Goal: Information Seeking & Learning: Understand process/instructions

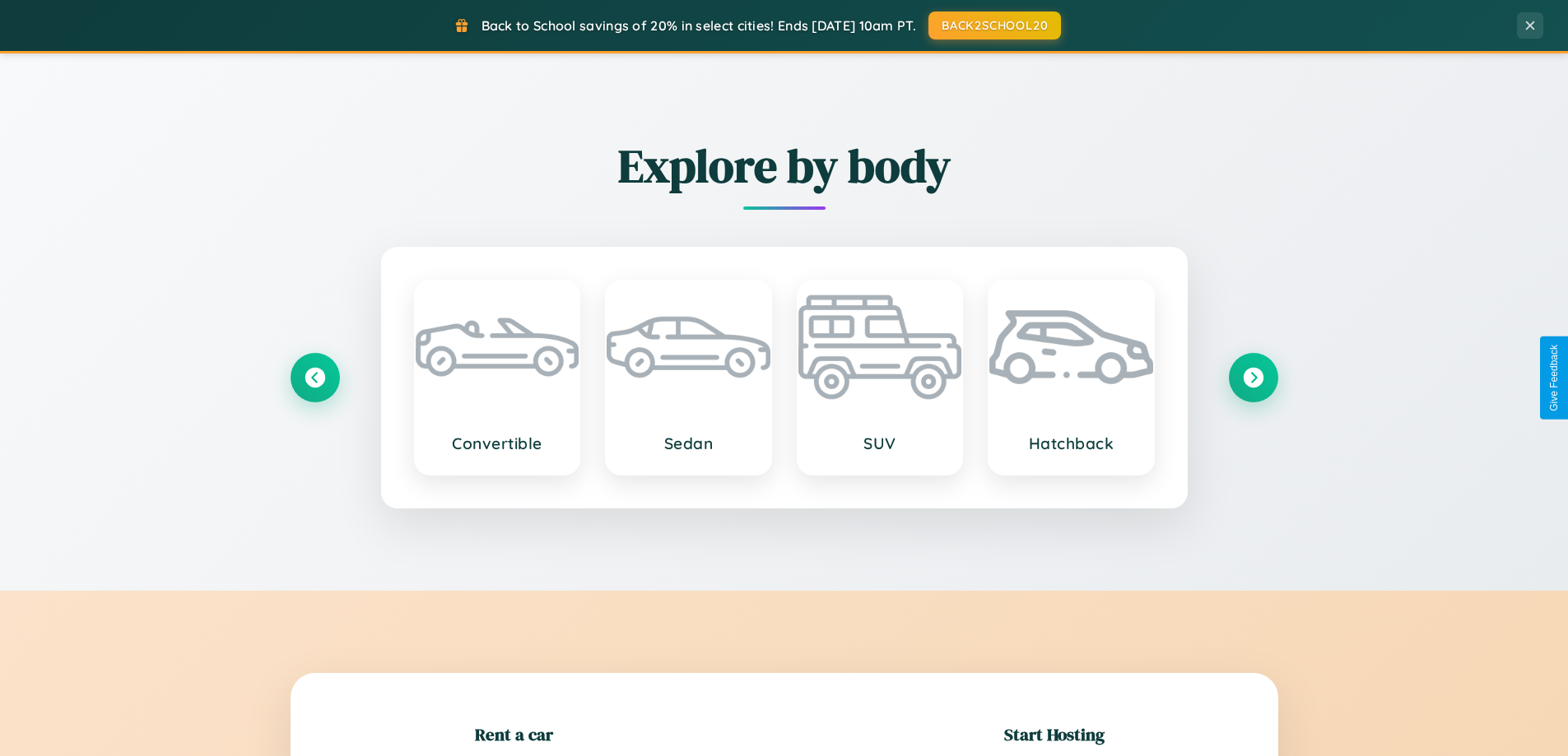
scroll to position [356, 0]
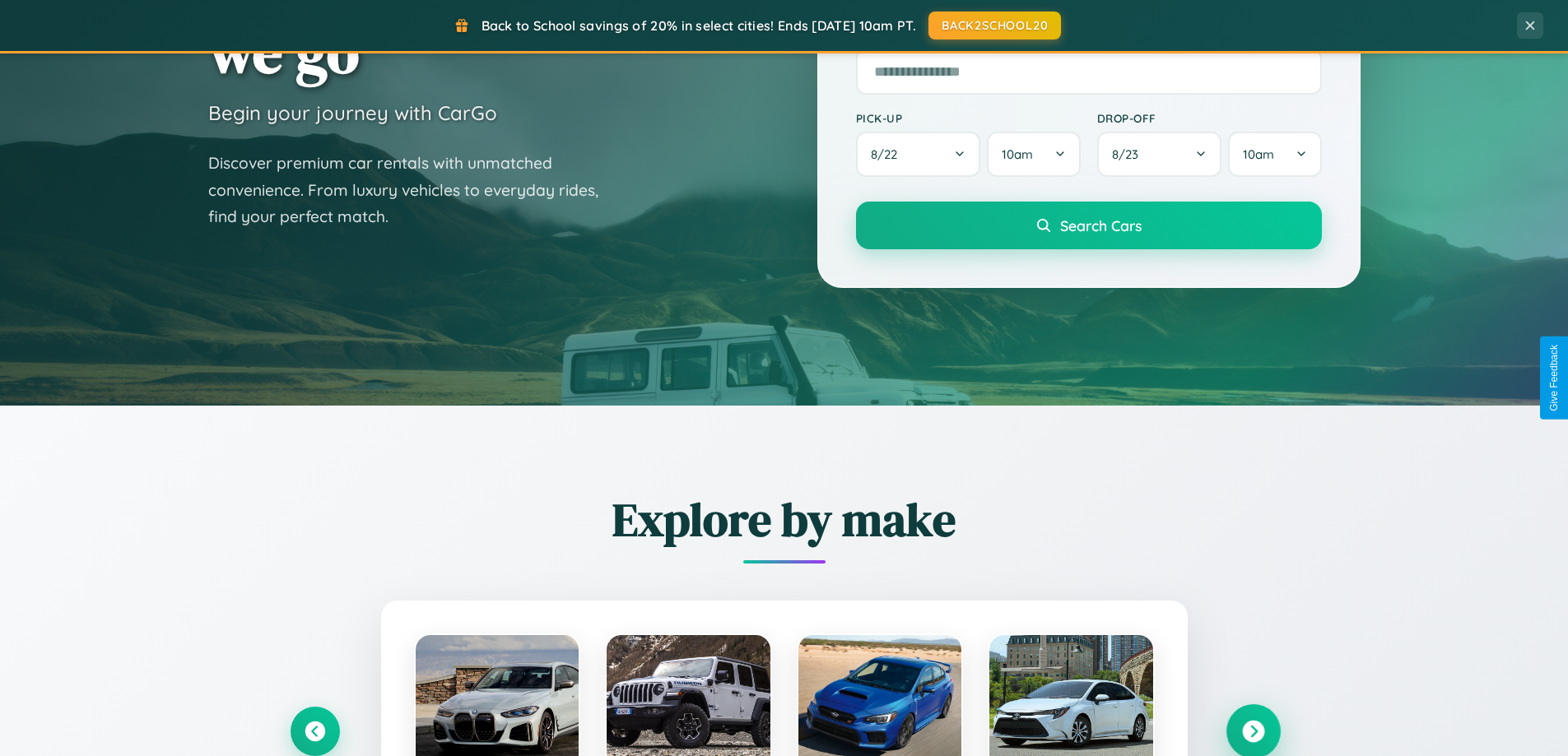
click at [1252, 731] on icon at bounding box center [1252, 732] width 22 height 22
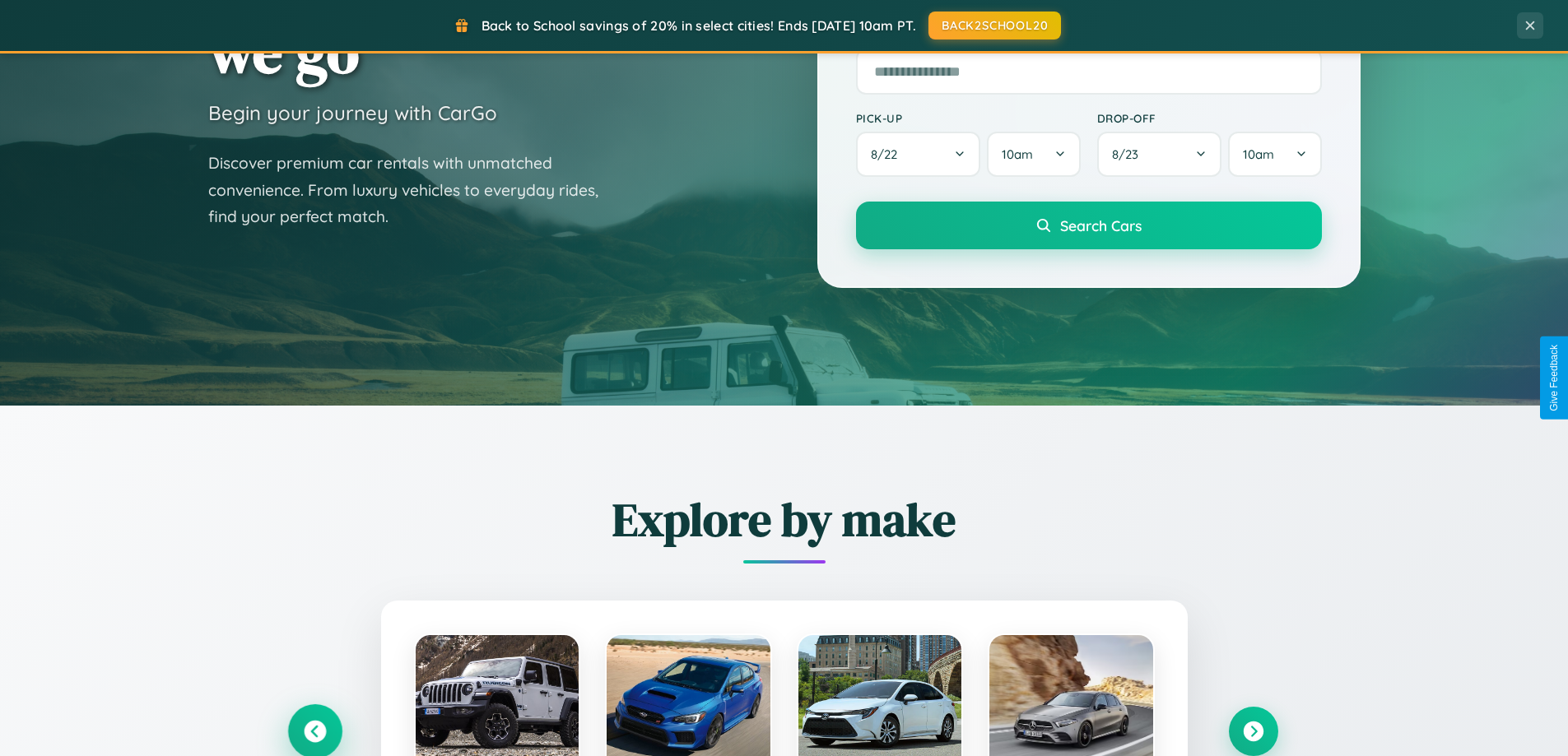
click at [315, 731] on icon at bounding box center [315, 732] width 22 height 22
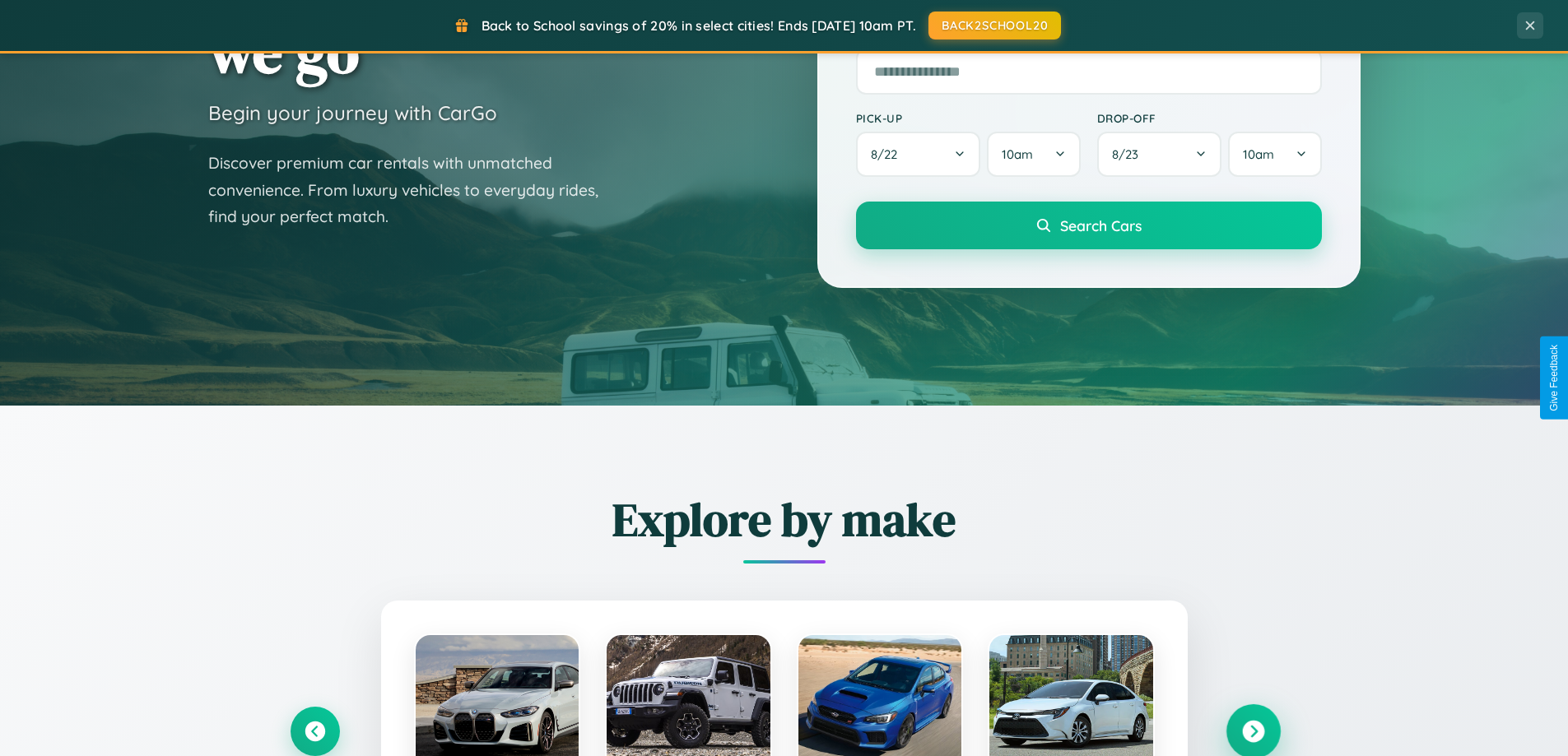
click at [1252, 731] on icon at bounding box center [1252, 732] width 22 height 22
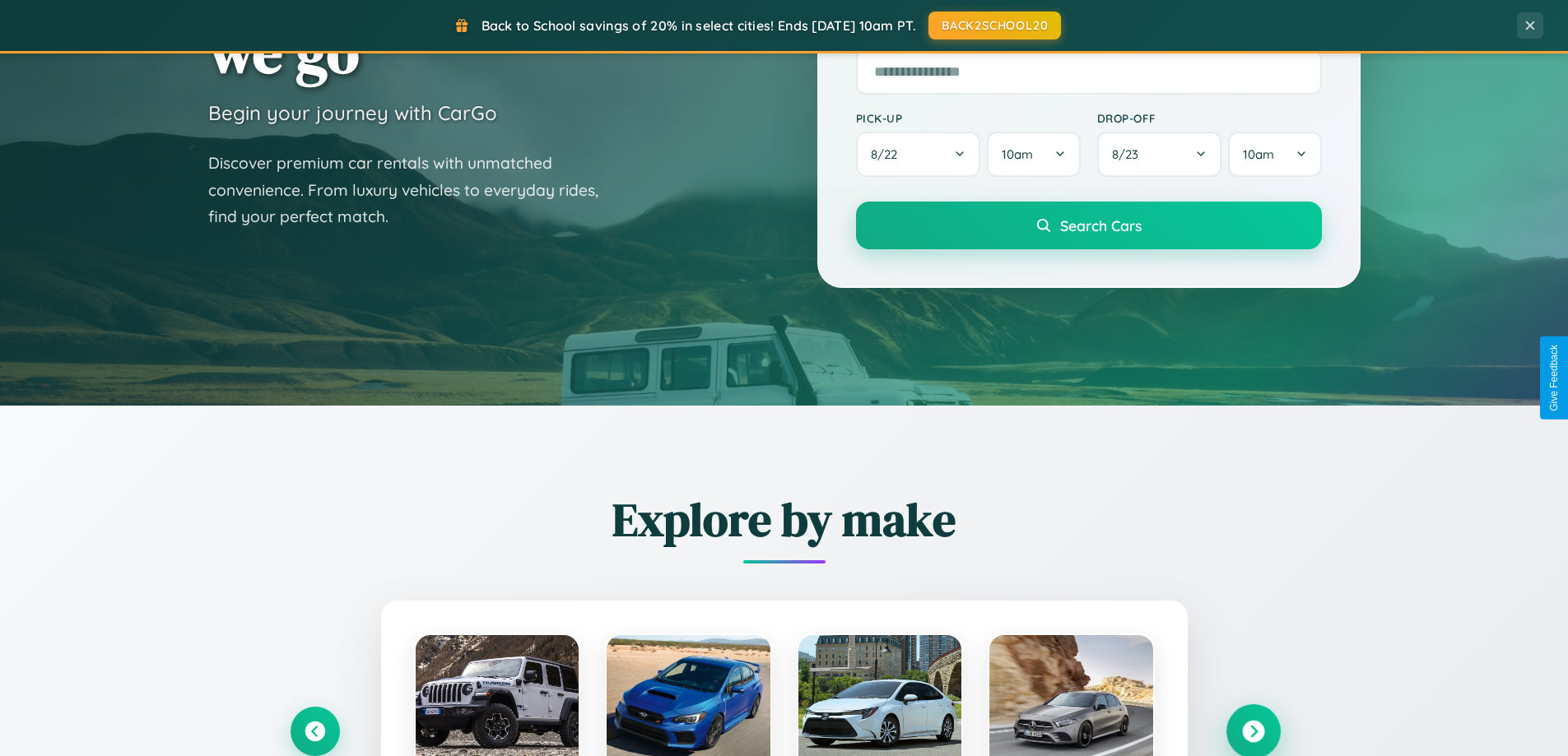
scroll to position [1133, 0]
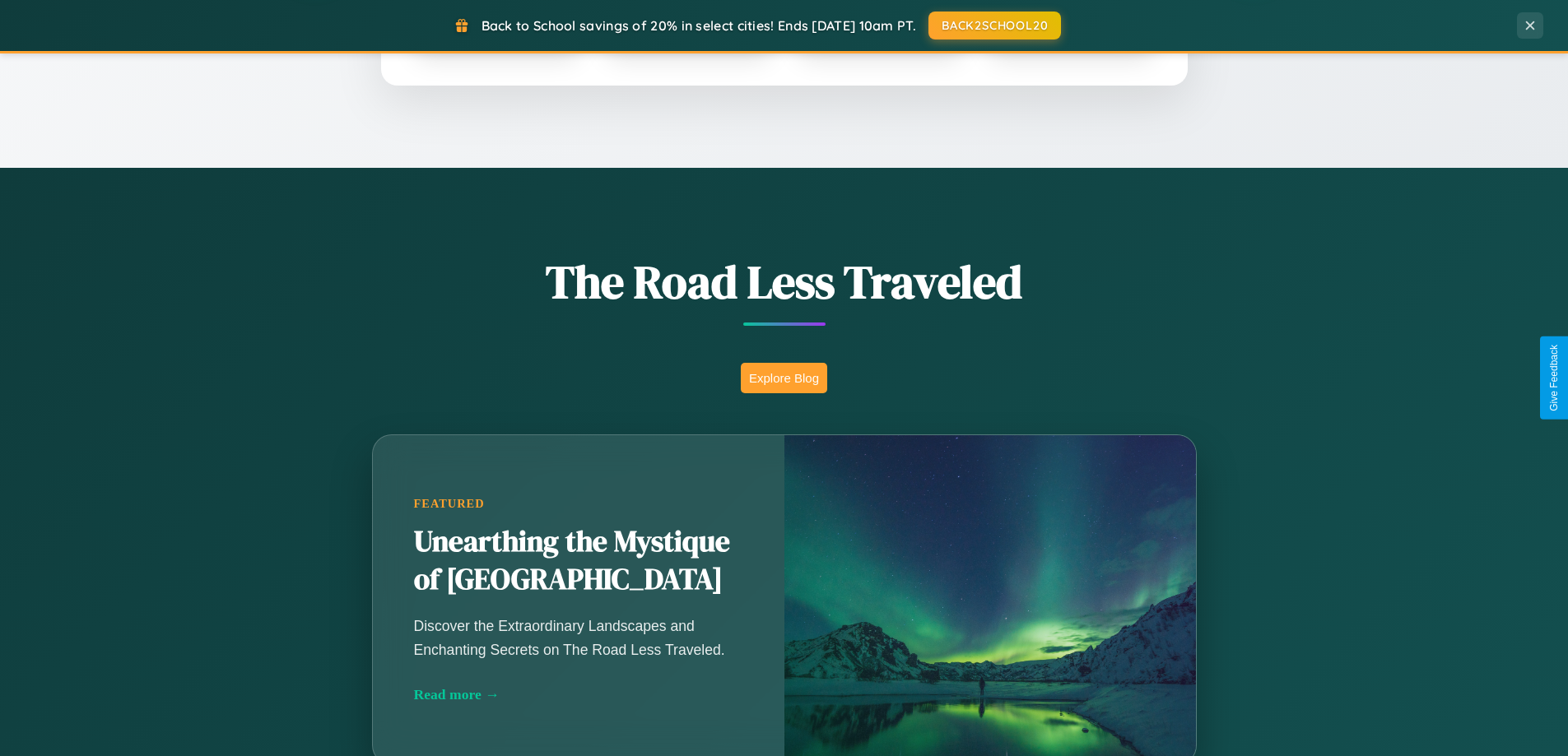
click at [783, 378] on button "Explore Blog" at bounding box center [783, 378] width 86 height 30
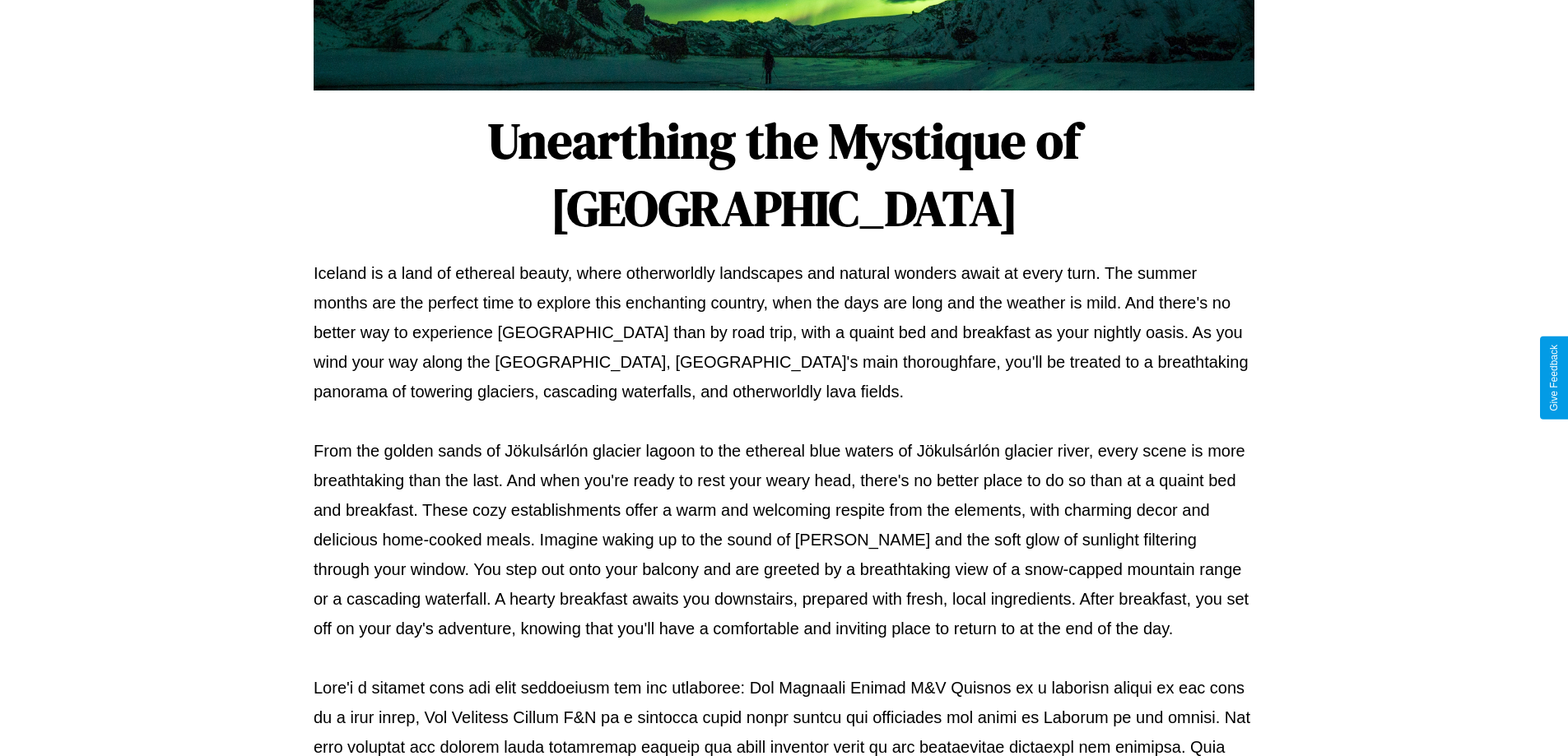
scroll to position [532, 0]
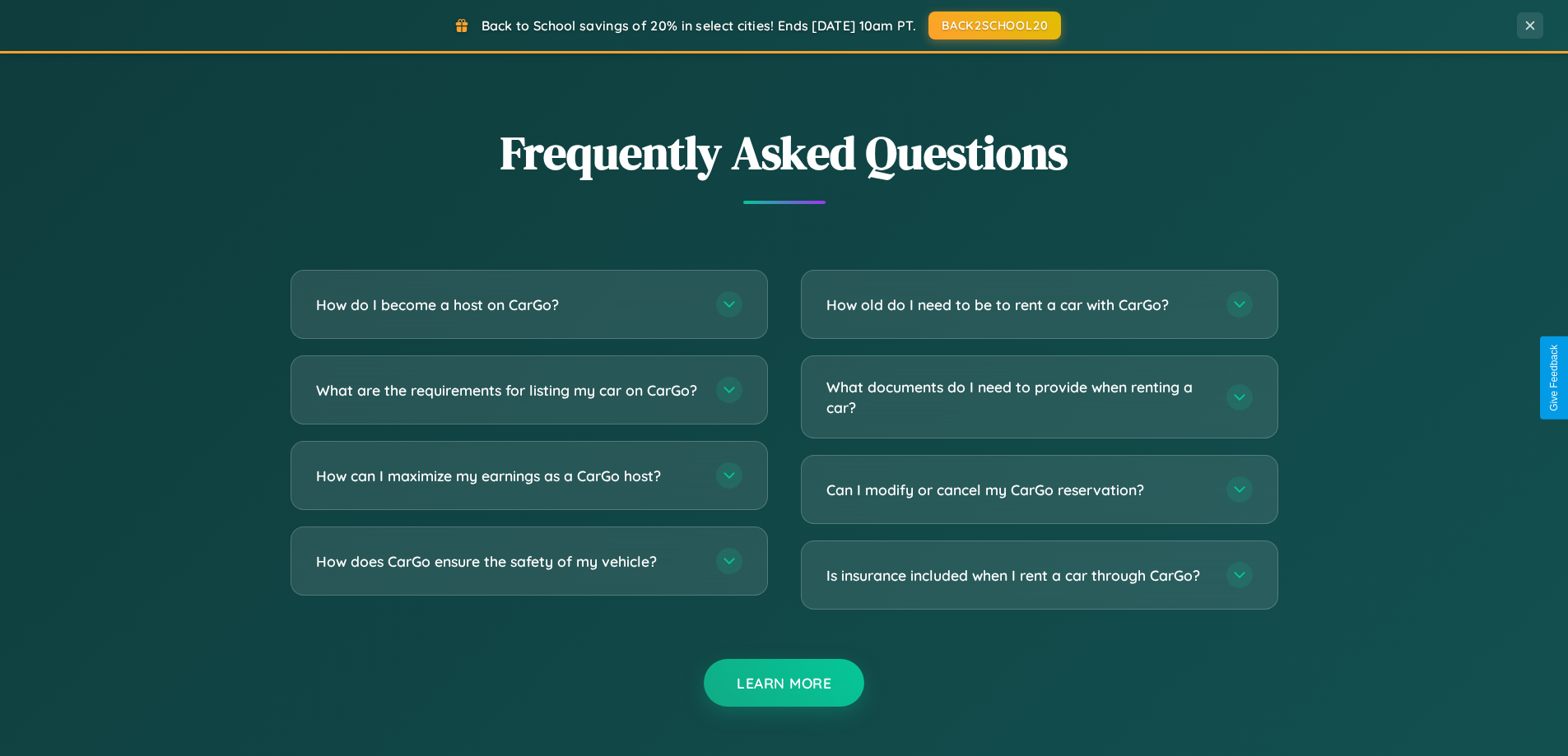
scroll to position [3167, 0]
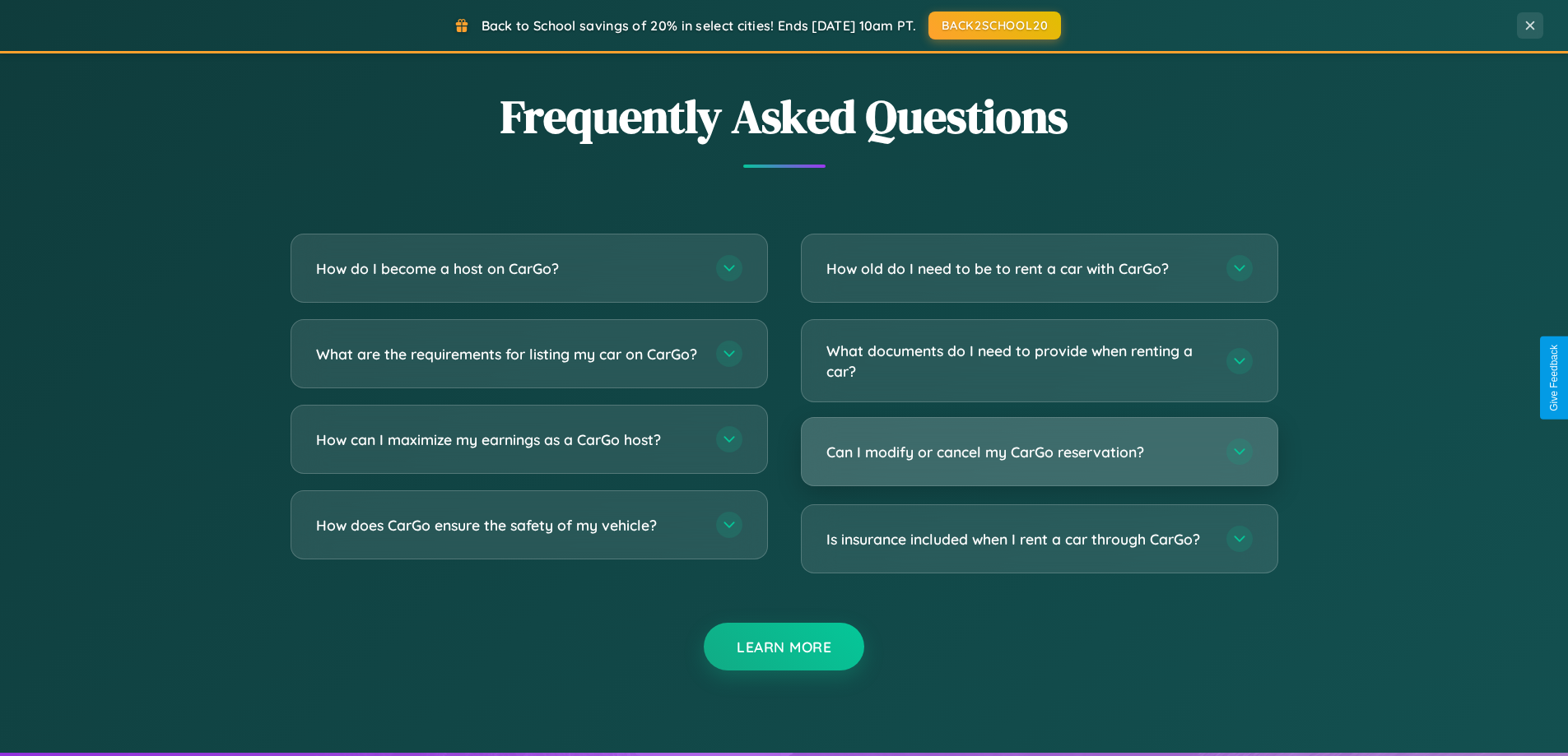
click at [1039, 452] on h3 "Can I modify or cancel my CarGo reservation?" at bounding box center [1018, 452] width 384 height 21
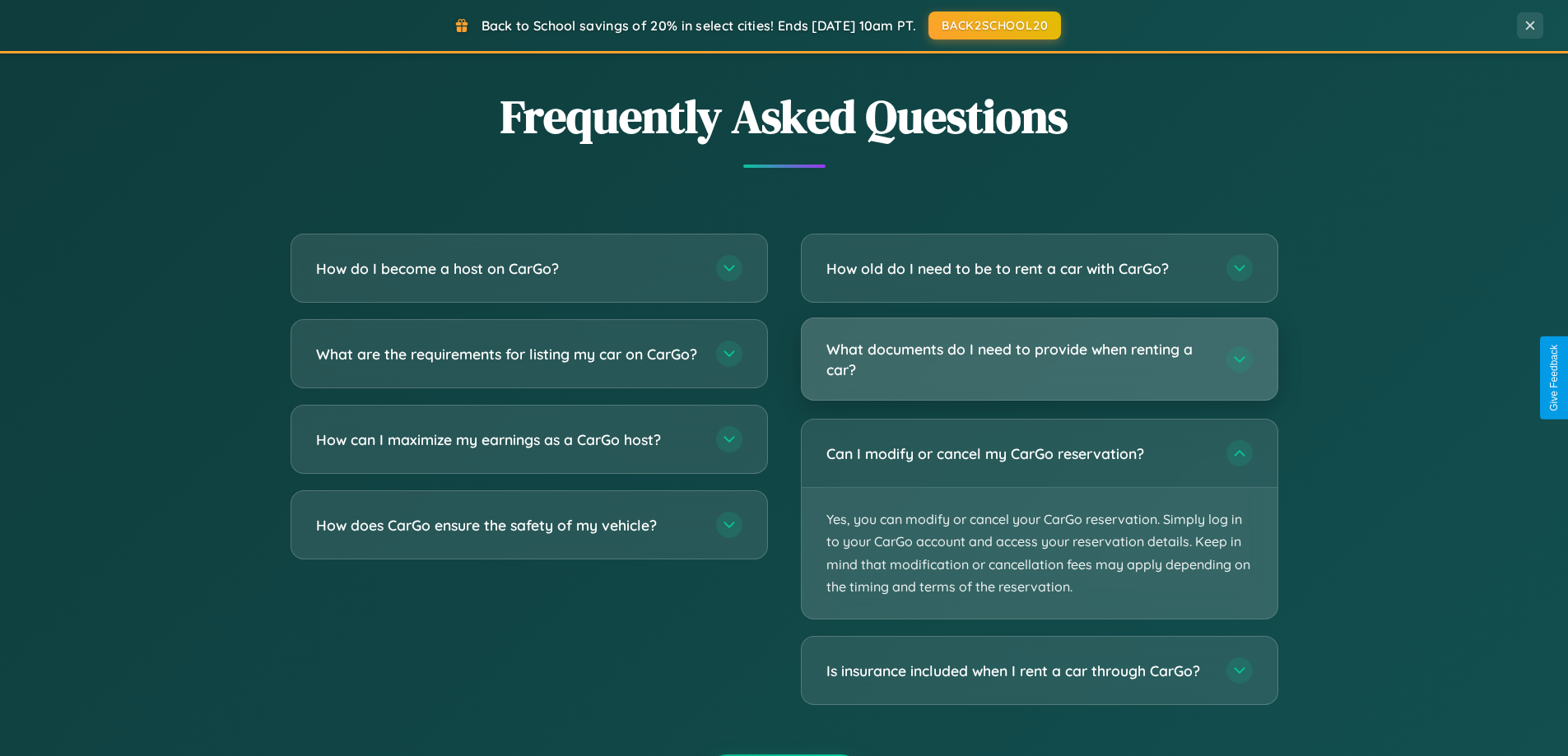
click at [1039, 360] on h3 "What documents do I need to provide when renting a car?" at bounding box center [1018, 359] width 384 height 40
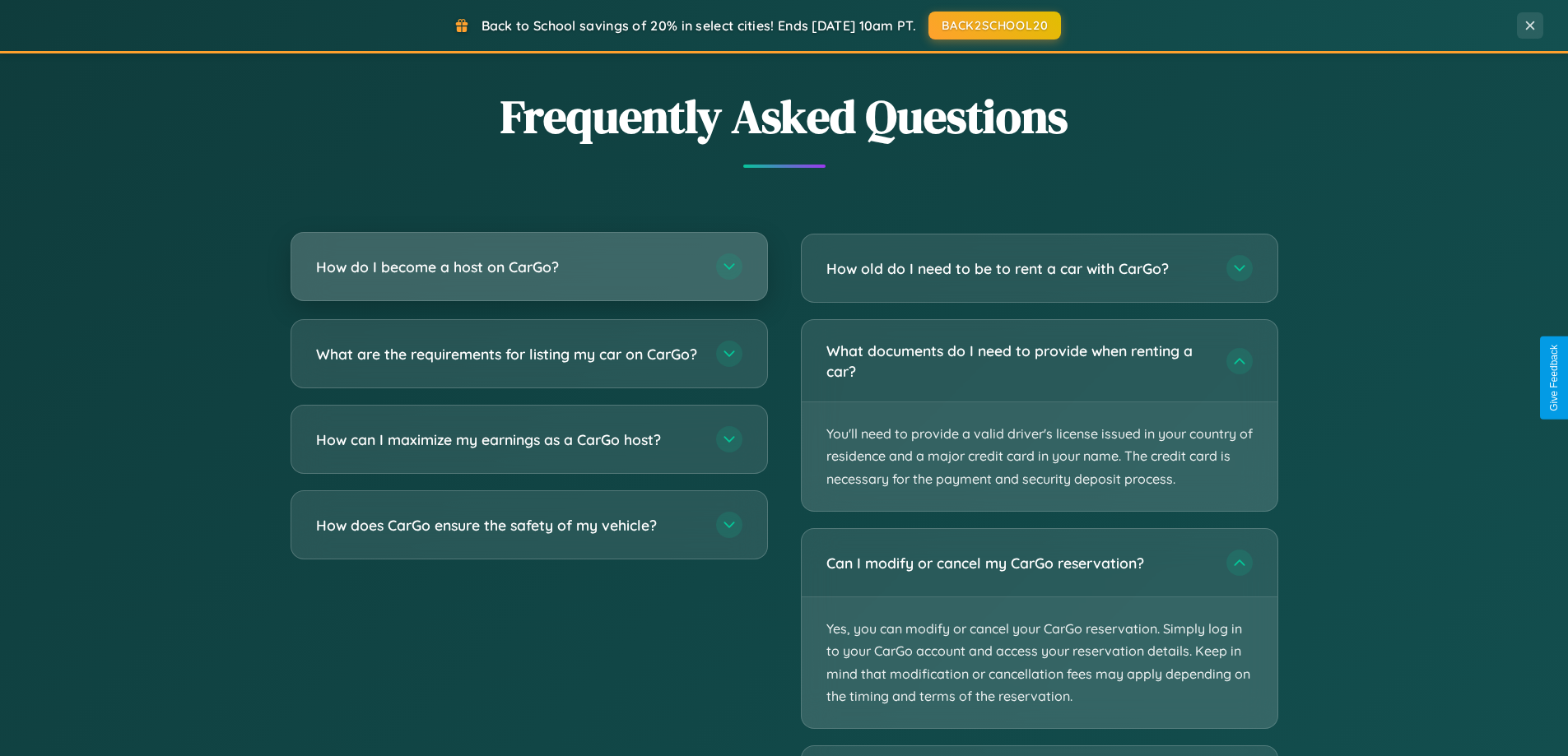
click at [528, 267] on h3 "How do I become a host on CarGo?" at bounding box center [508, 267] width 384 height 21
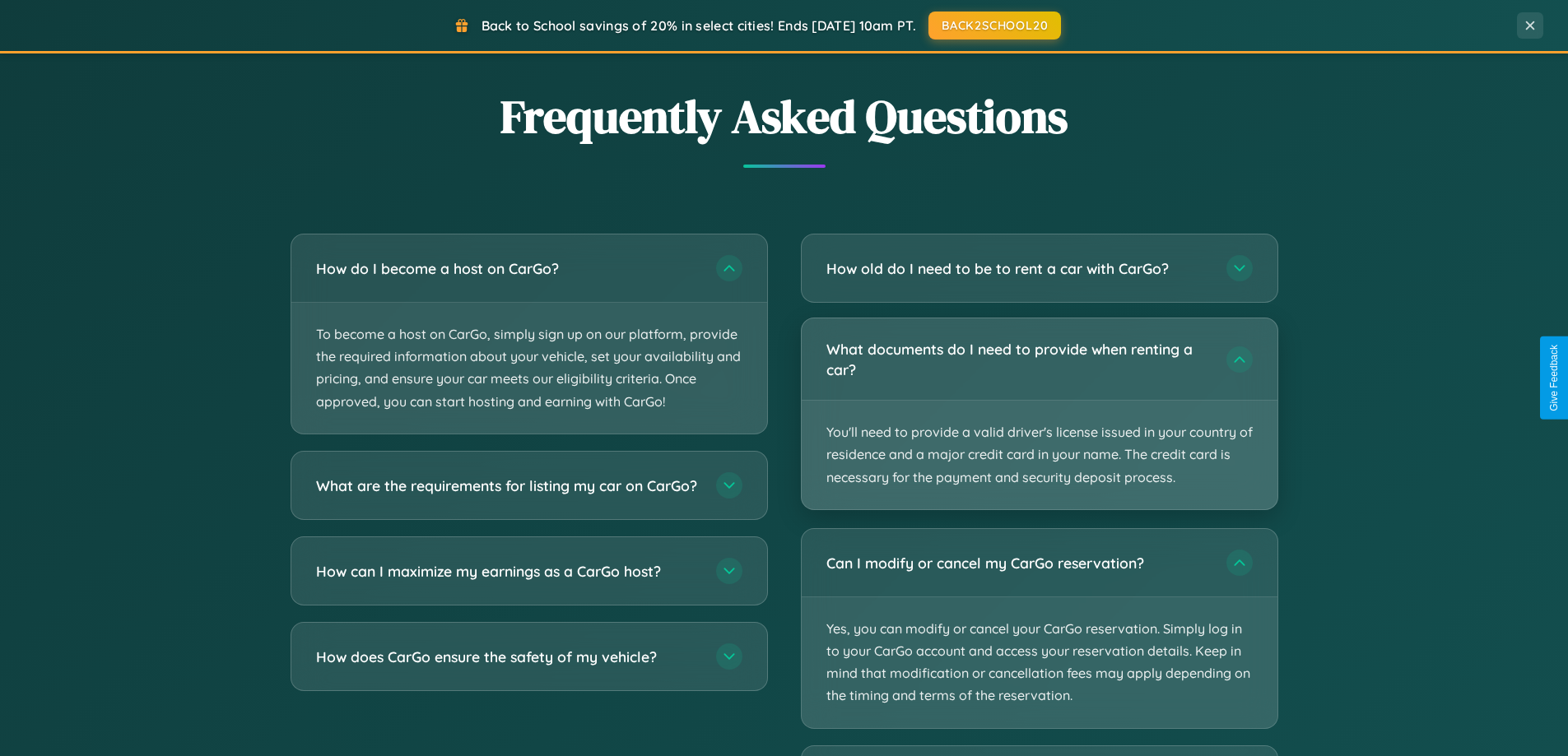
click at [1039, 415] on p "You'll need to provide a valid driver's license issued in your country of resid…" at bounding box center [1039, 455] width 476 height 108
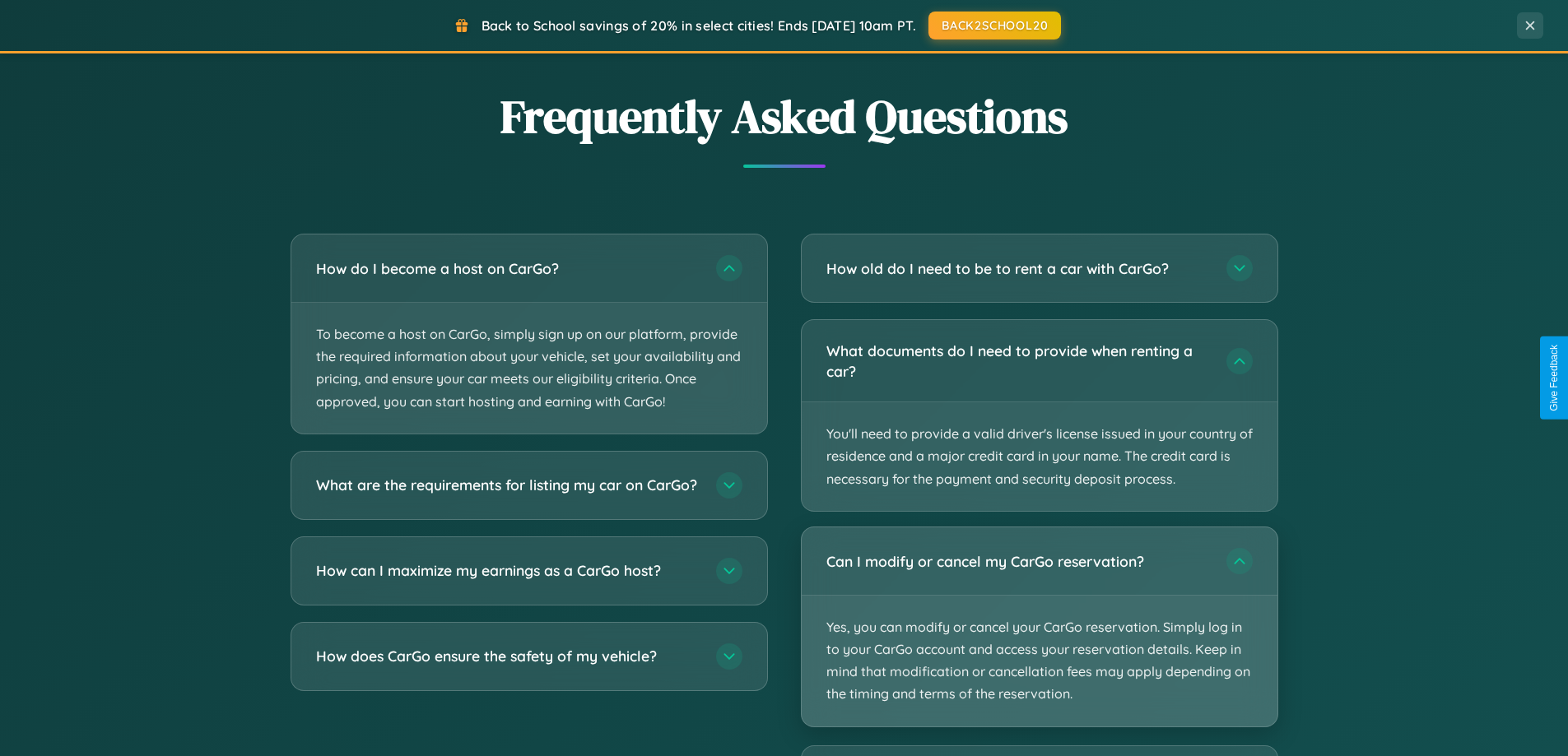
click at [1039, 627] on p "Yes, you can modify or cancel your CarGo reservation. Simply log in to your Car…" at bounding box center [1039, 661] width 476 height 131
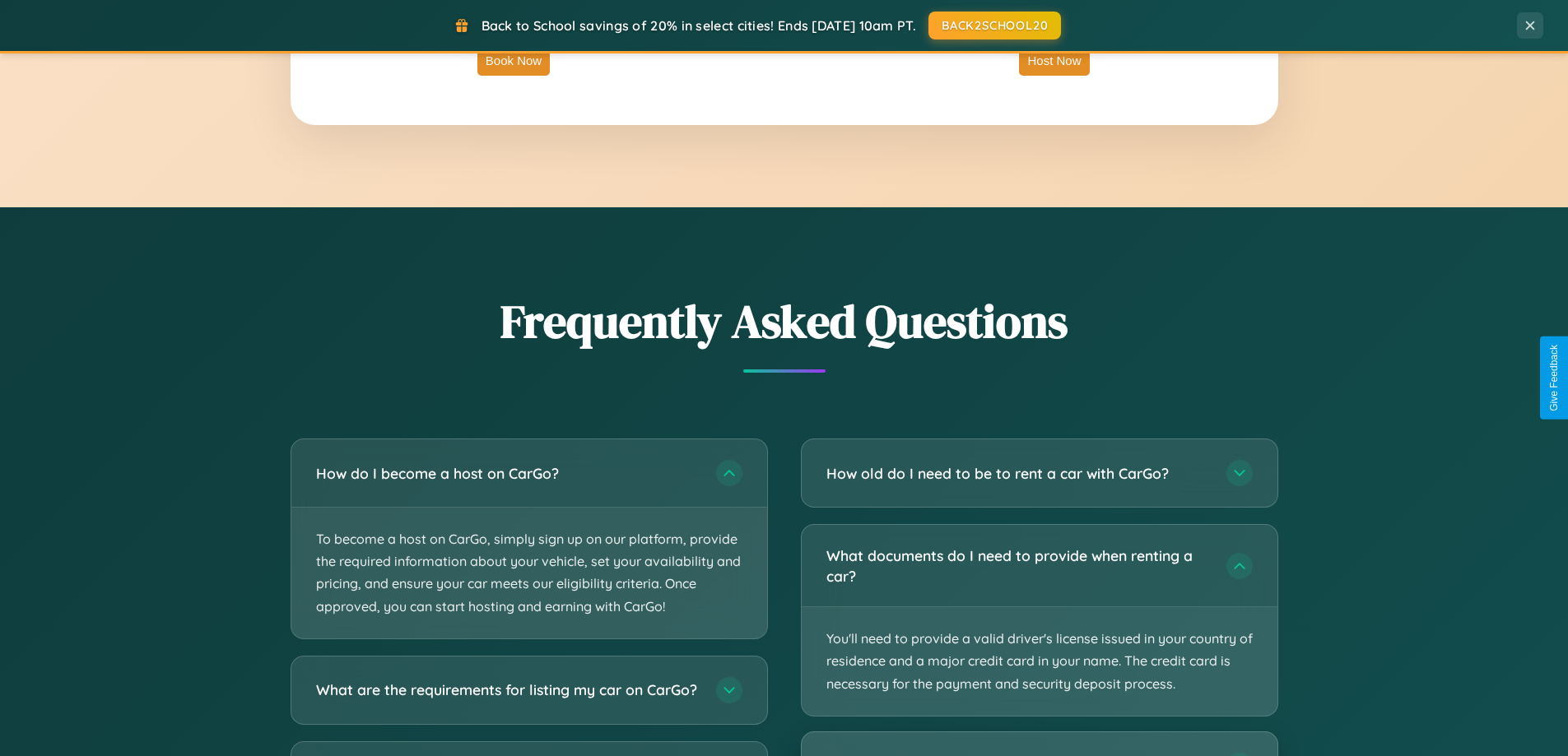
scroll to position [2645, 0]
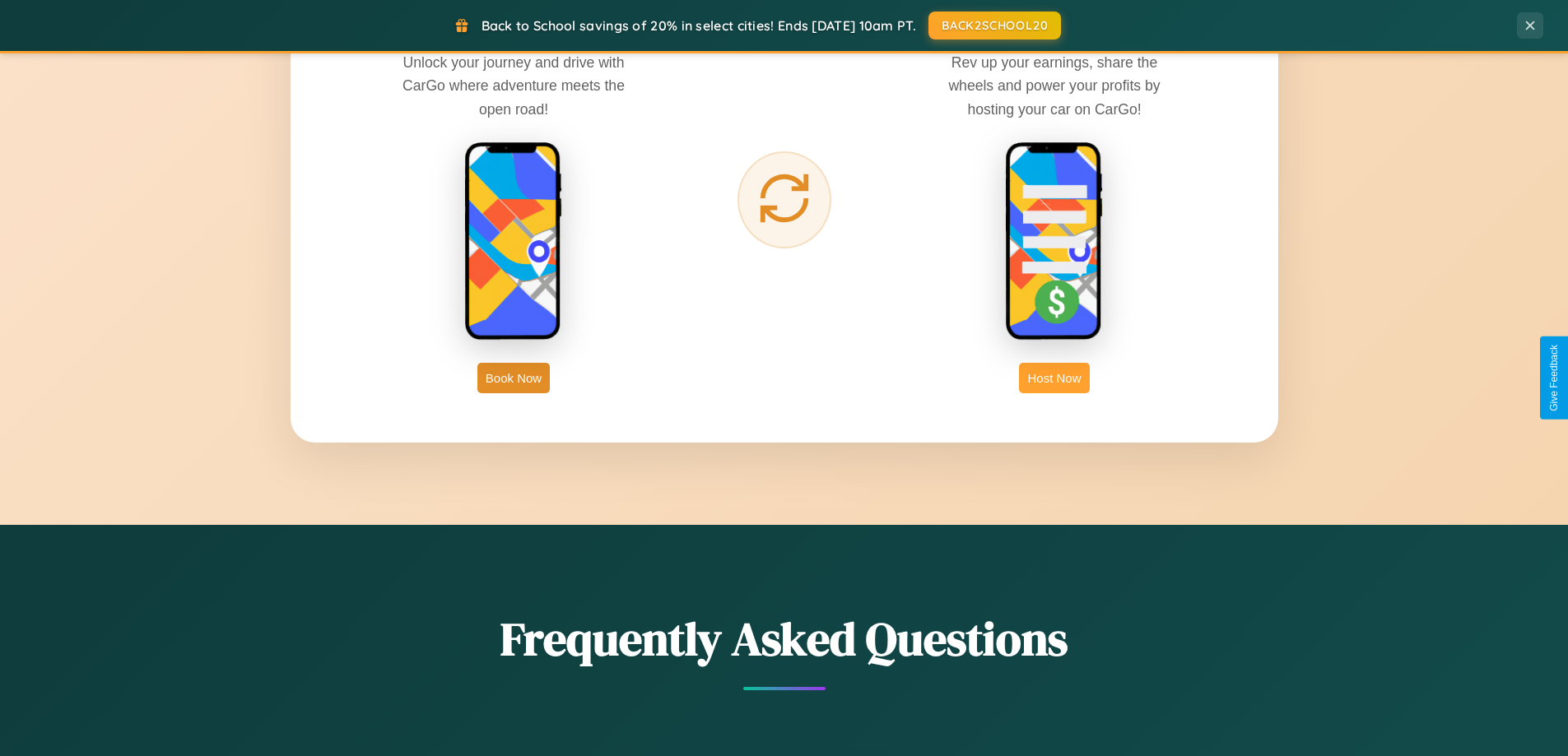
click at [1054, 378] on button "Host Now" at bounding box center [1053, 378] width 70 height 30
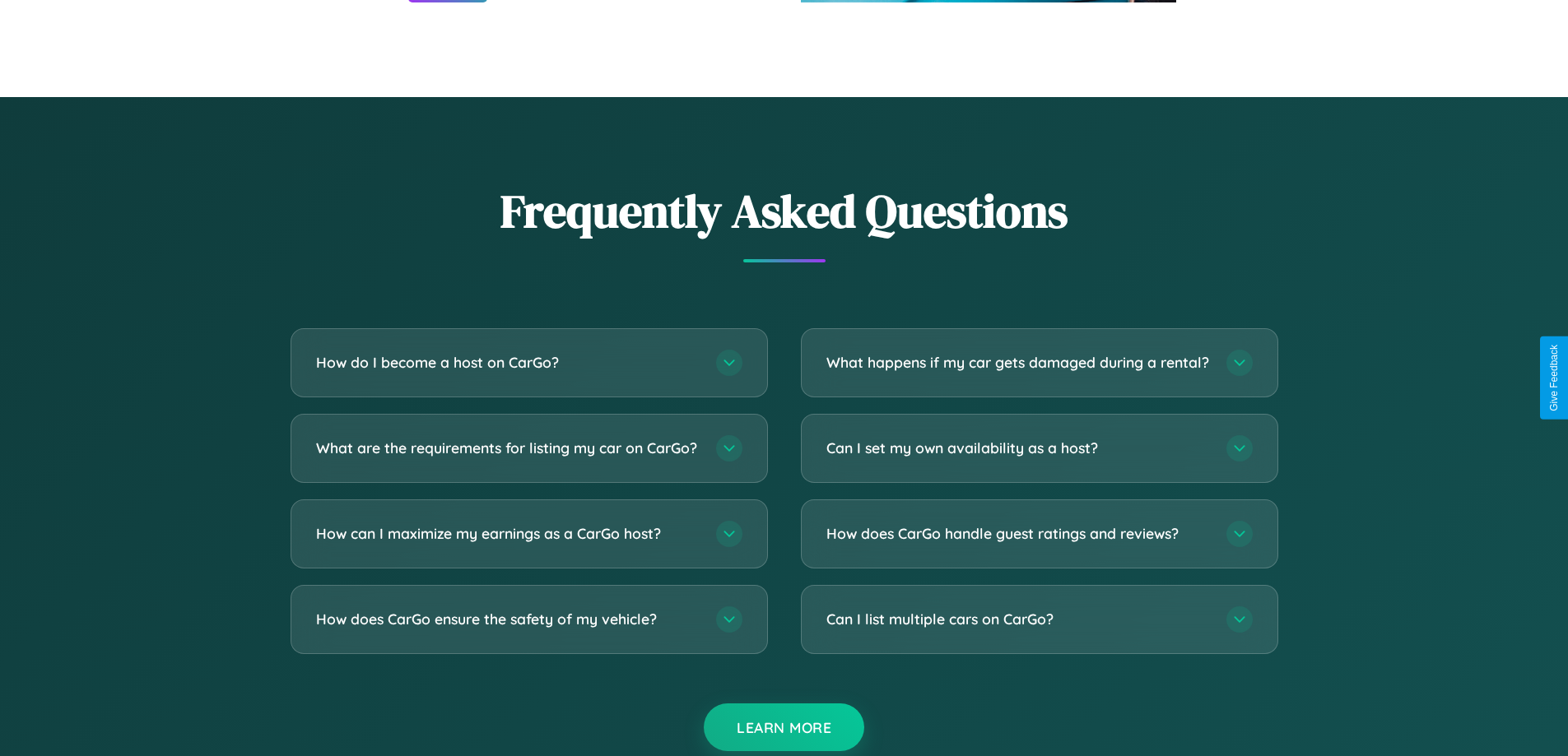
scroll to position [2225, 0]
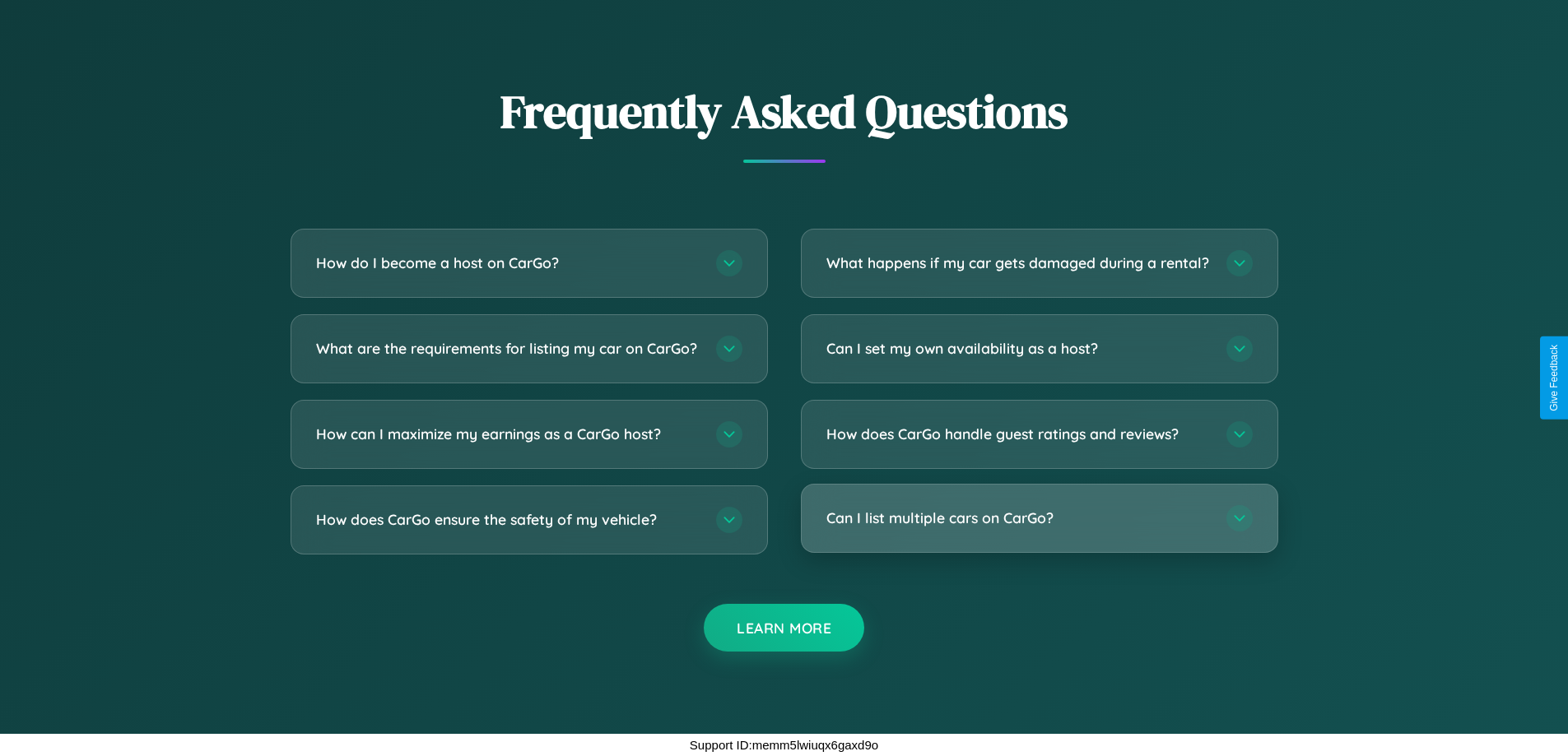
click at [1039, 518] on h3 "Can I list multiple cars on CarGo?" at bounding box center [1018, 518] width 384 height 21
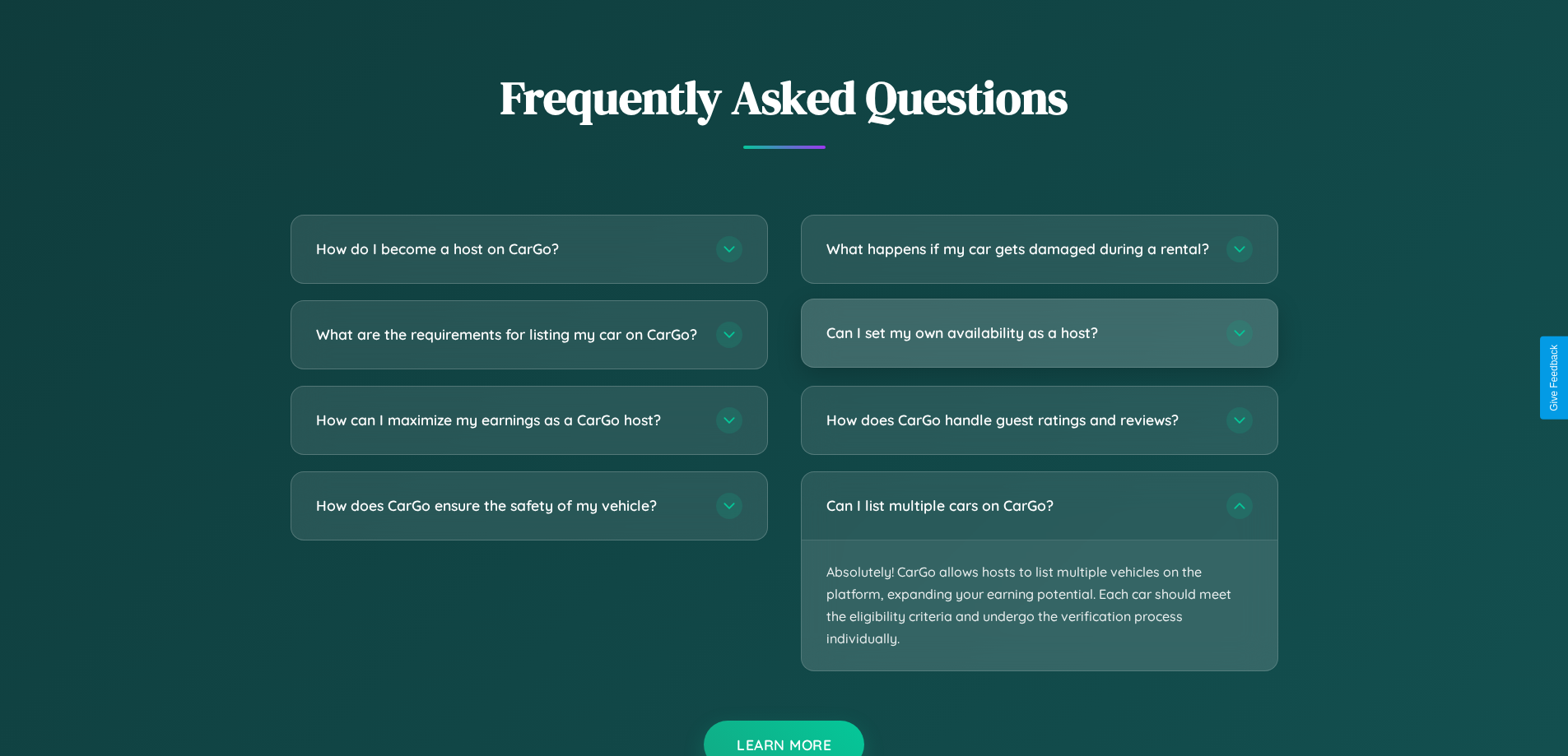
click at [1039, 343] on h3 "Can I set my own availability as a host?" at bounding box center [1018, 333] width 384 height 21
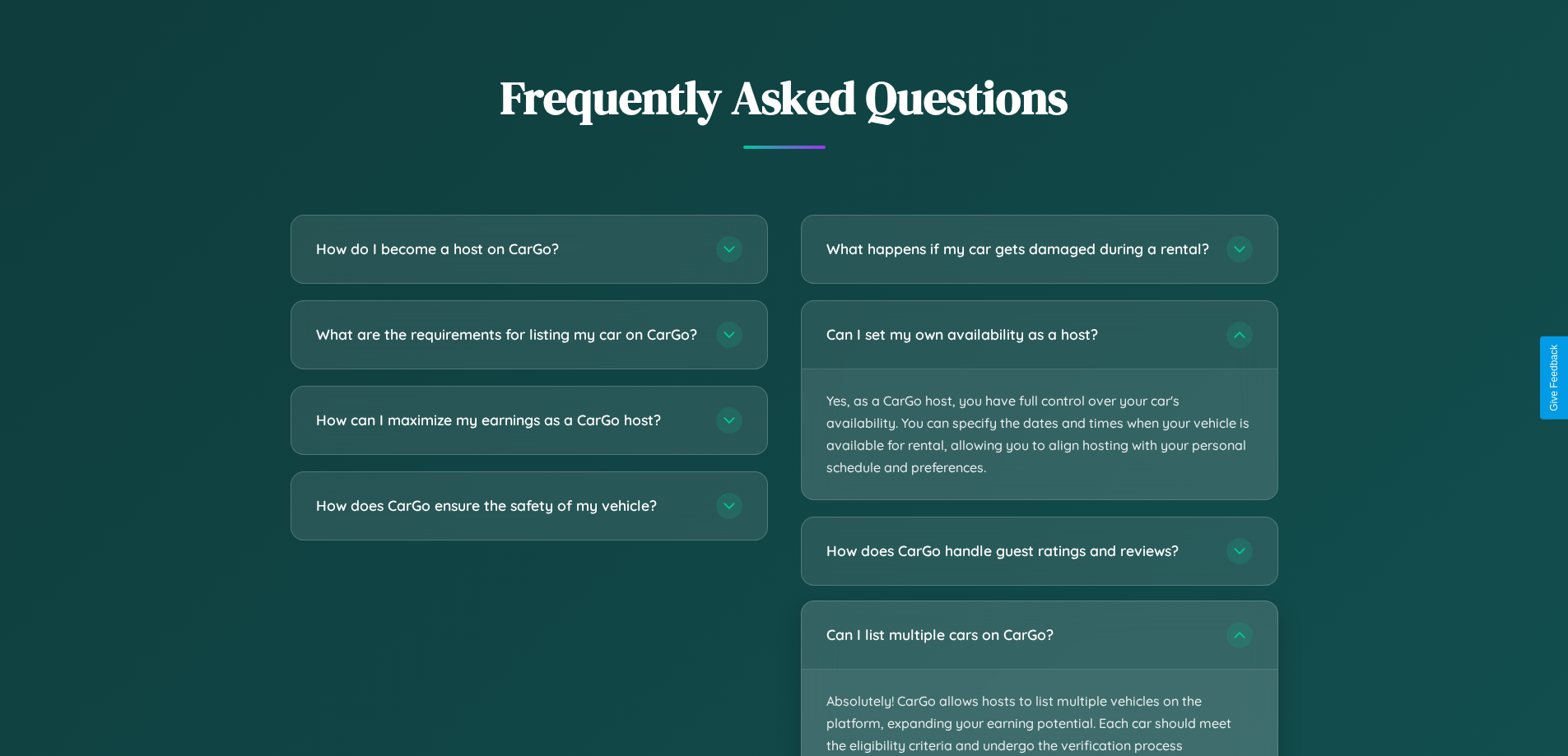
click at [1039, 686] on p "Absolutely! CarGo allows hosts to list multiple vehicles on the platform, expan…" at bounding box center [1039, 735] width 476 height 131
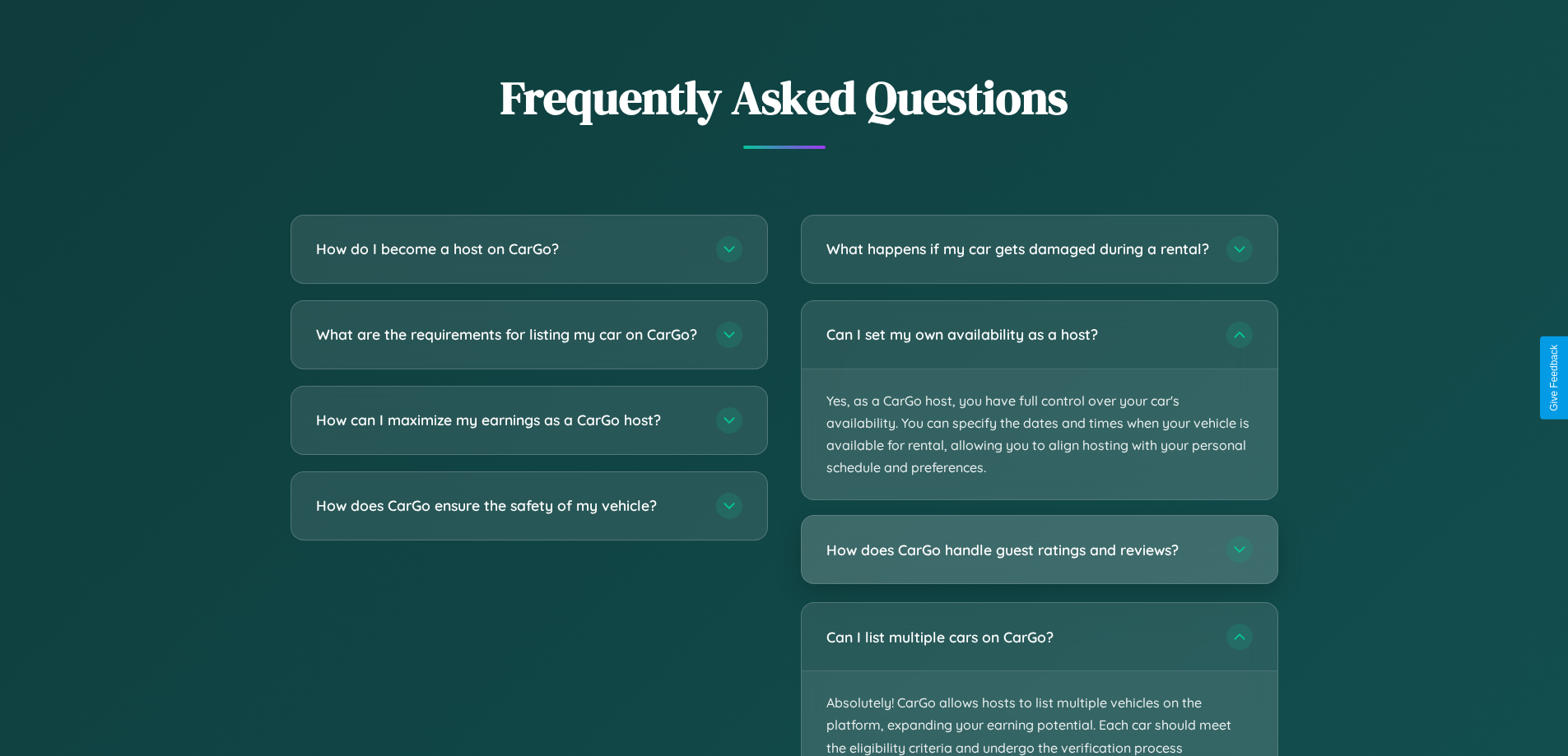
click at [1039, 560] on h3 "How does CarGo handle guest ratings and reviews?" at bounding box center [1018, 550] width 384 height 21
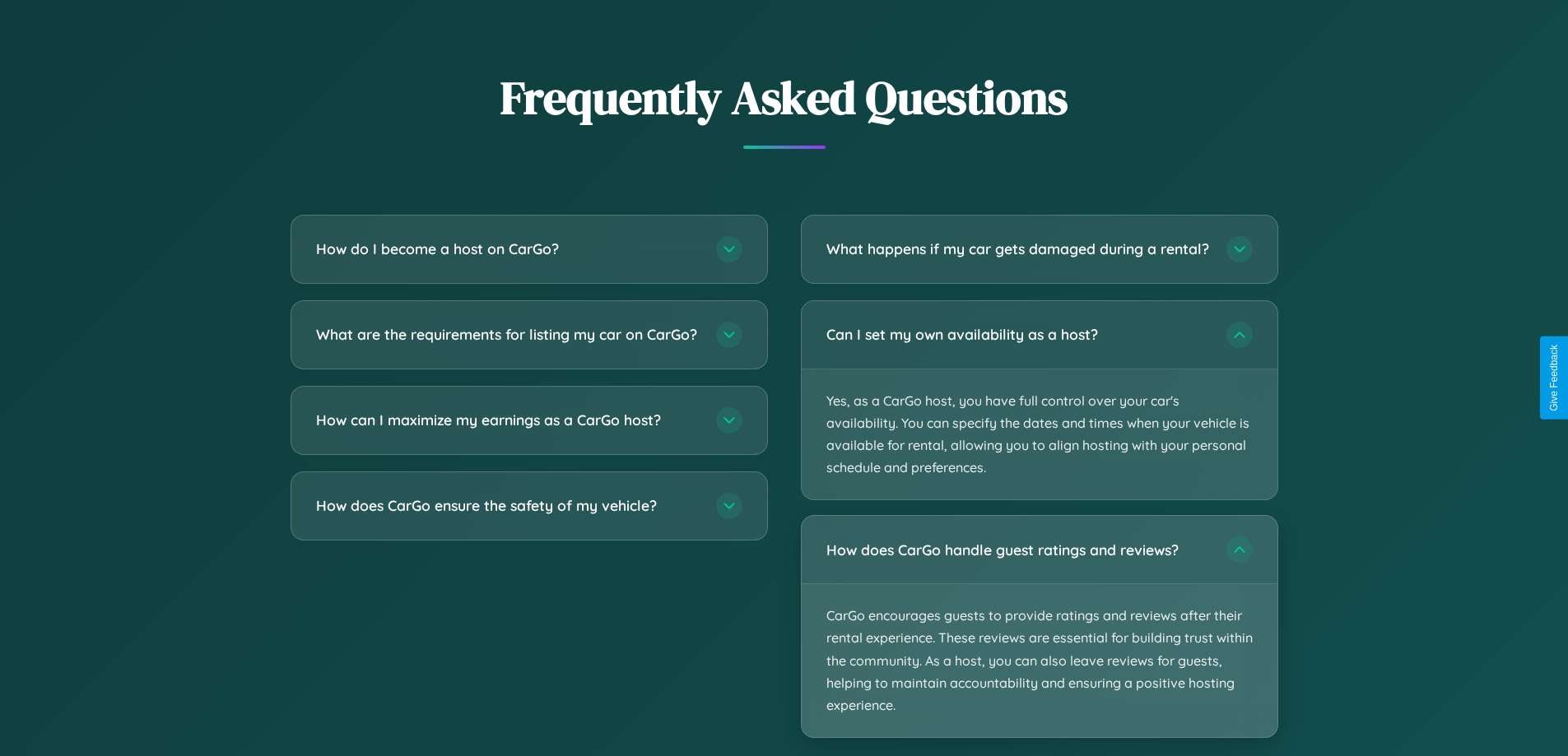
click at [1039, 640] on p "CarGo encourages guests to provide ratings and reviews after their rental exper…" at bounding box center [1039, 660] width 476 height 153
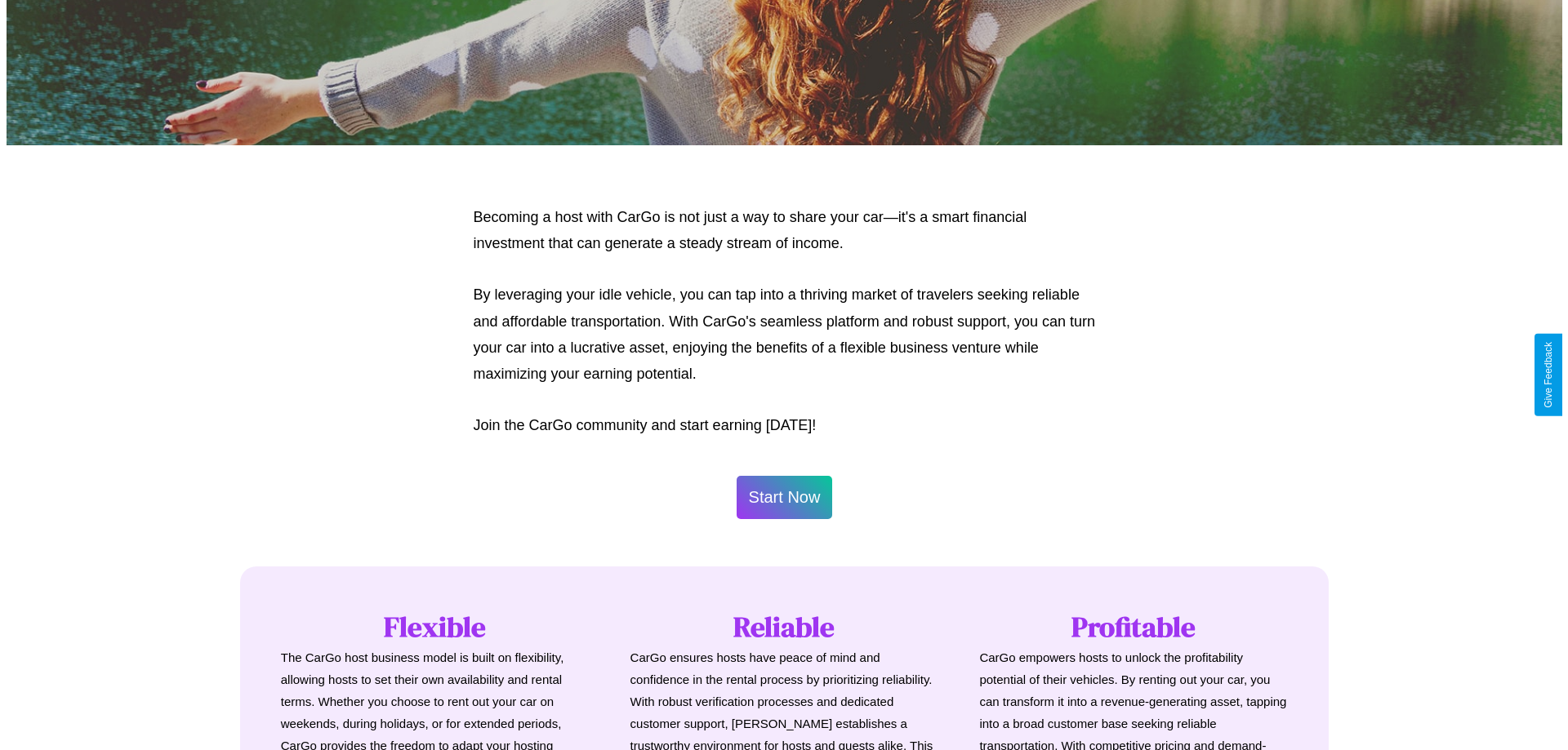
scroll to position [0, 0]
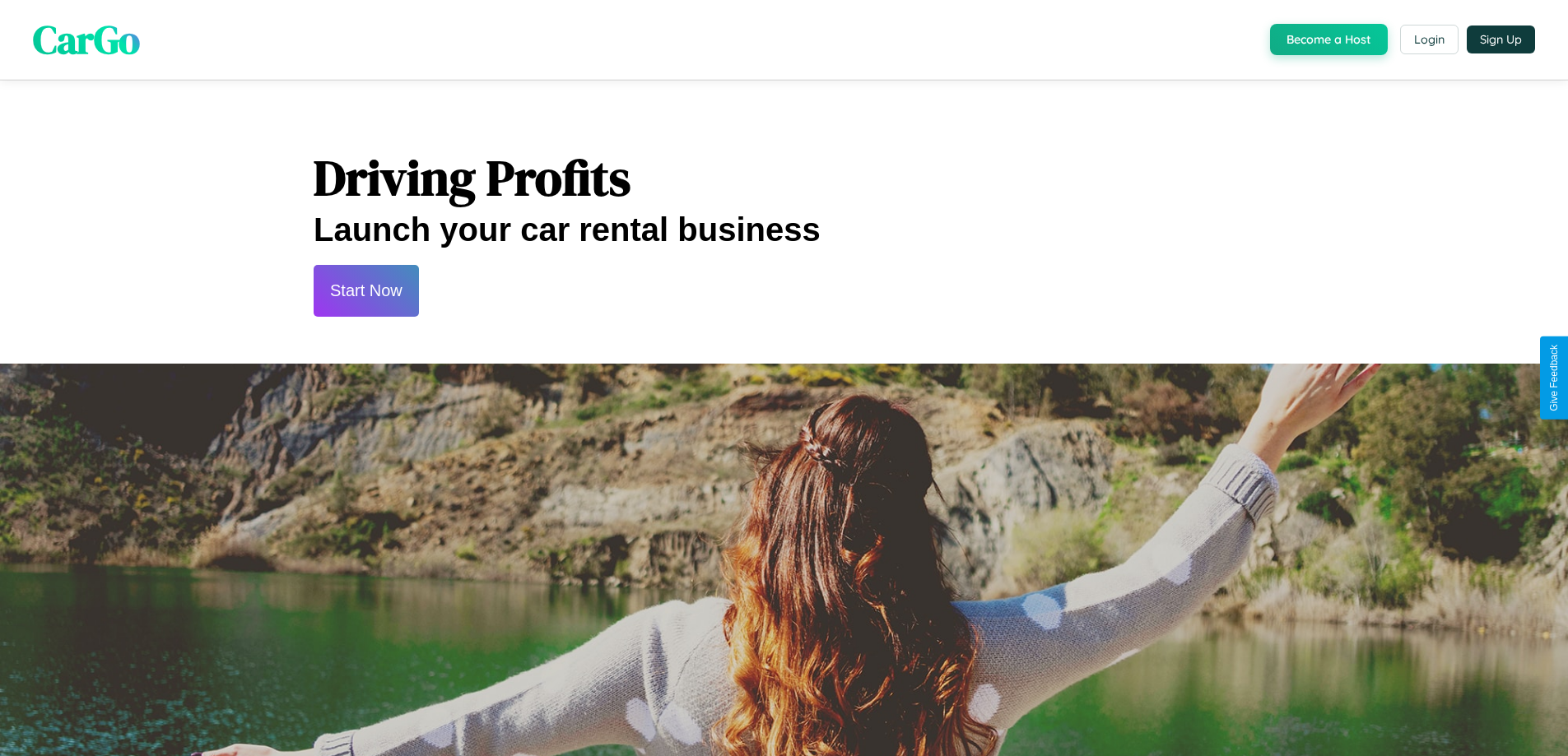
click at [366, 290] on button "Start Now" at bounding box center [367, 290] width 106 height 52
